Goal: Find specific page/section: Find specific page/section

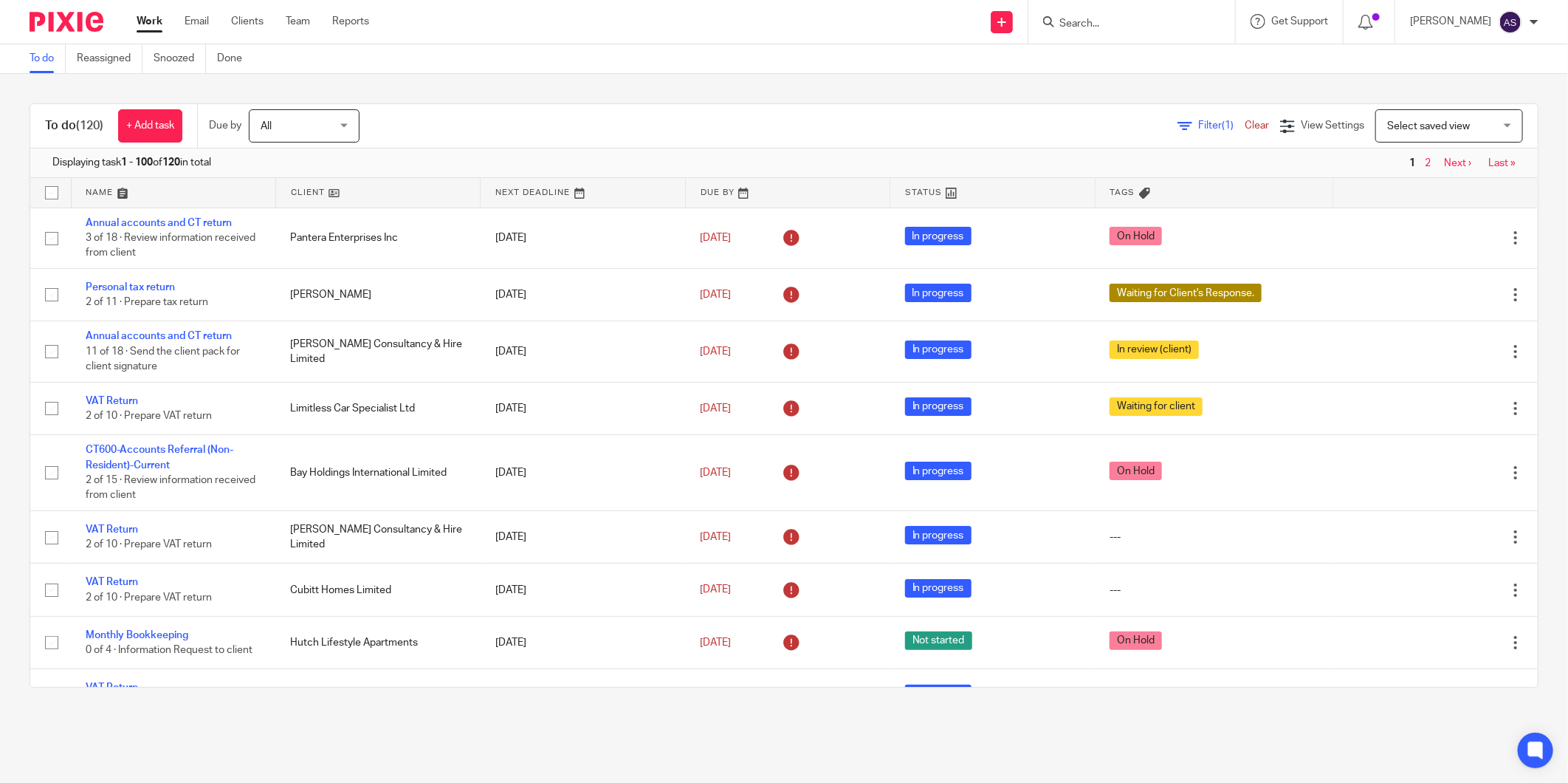
click at [1086, 24] on input "Search" at bounding box center [1124, 24] width 132 height 13
type input "parhlae"
drag, startPoint x: 1160, startPoint y: 69, endPoint x: 1116, endPoint y: 54, distance: 46.5
click at [1162, 66] on link at bounding box center [1179, 70] width 249 height 46
